Goal: Book appointment/travel/reservation

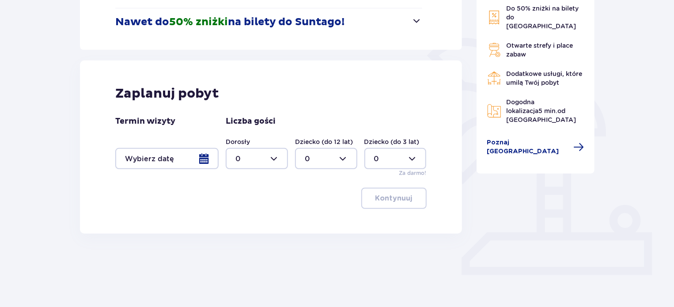
scroll to position [184, 0]
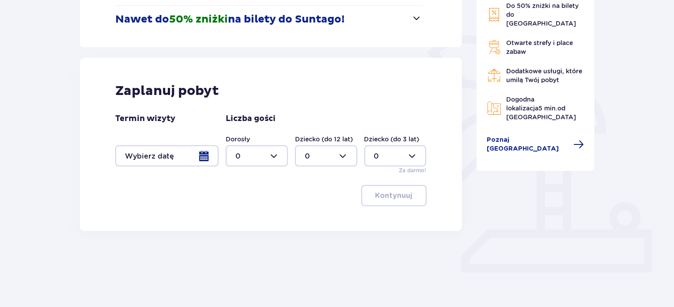
click at [200, 156] on div at bounding box center [166, 155] width 103 height 21
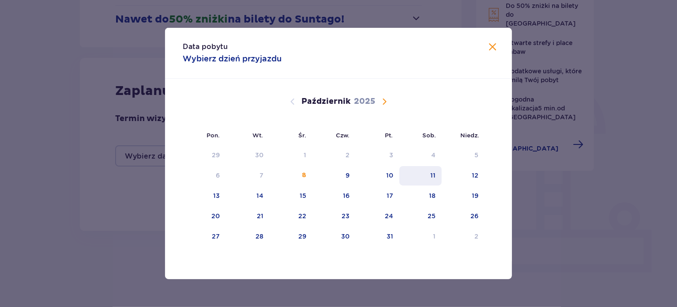
click at [433, 175] on div "11" at bounding box center [433, 175] width 5 height 9
click at [480, 164] on div "5" at bounding box center [463, 155] width 43 height 19
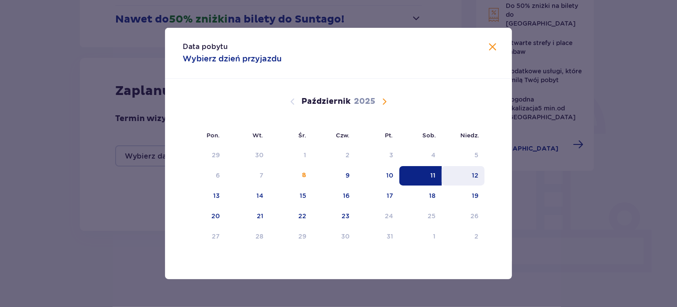
click at [476, 173] on div "12" at bounding box center [475, 175] width 7 height 9
type input "[DATE] - [DATE]"
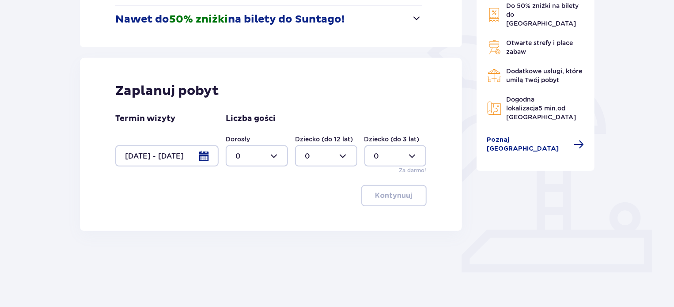
click at [279, 161] on div at bounding box center [257, 155] width 62 height 21
click at [253, 216] on div "2" at bounding box center [256, 220] width 43 height 10
type input "2"
click at [420, 194] on button "Kontynuuj" at bounding box center [393, 195] width 65 height 21
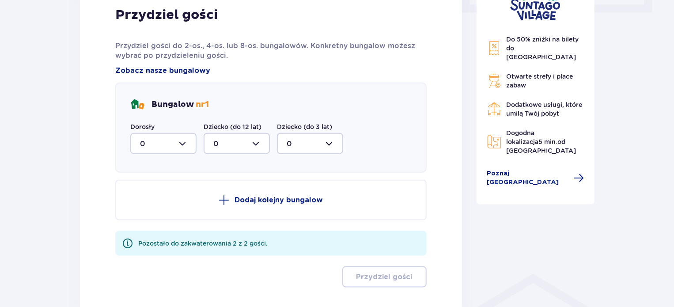
scroll to position [458, 0]
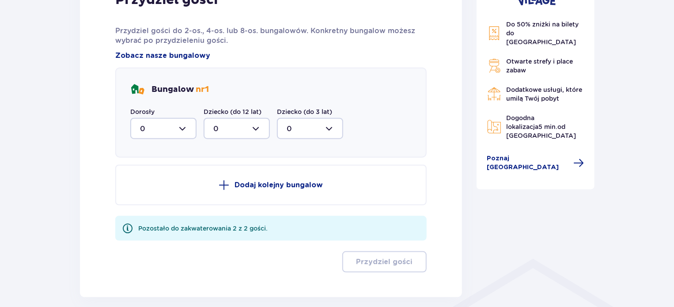
click at [181, 130] on div at bounding box center [163, 128] width 66 height 21
click at [162, 193] on div "2" at bounding box center [163, 193] width 47 height 10
type input "2"
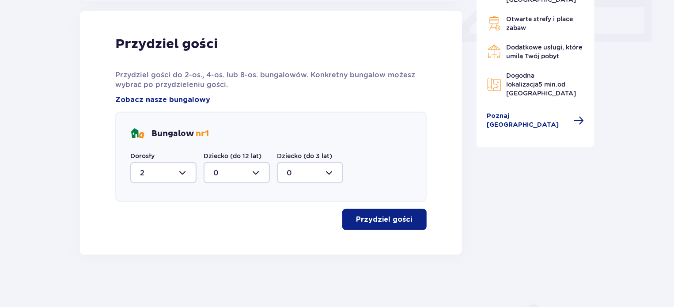
click at [388, 228] on button "Przydziel gości" at bounding box center [384, 219] width 84 height 21
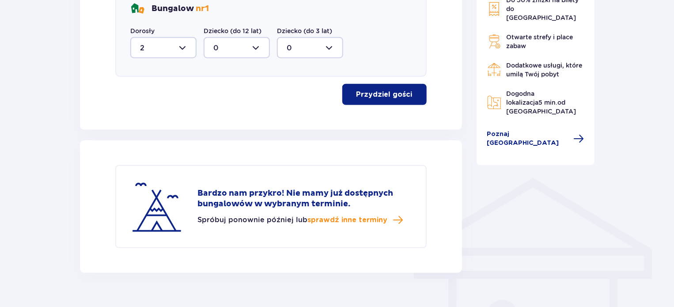
scroll to position [557, 0]
